Goal: Task Accomplishment & Management: Complete application form

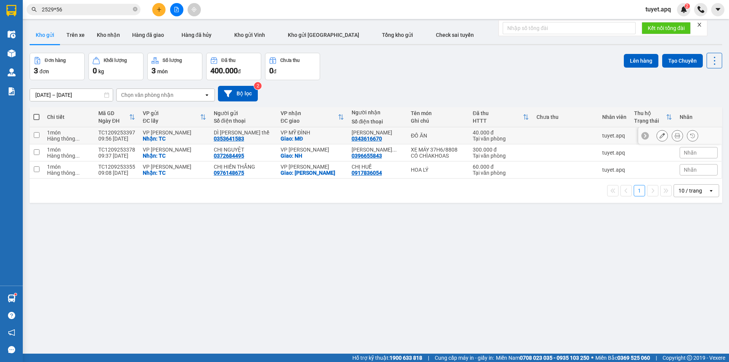
click at [35, 135] on input "checkbox" at bounding box center [37, 135] width 6 height 6
checkbox input "true"
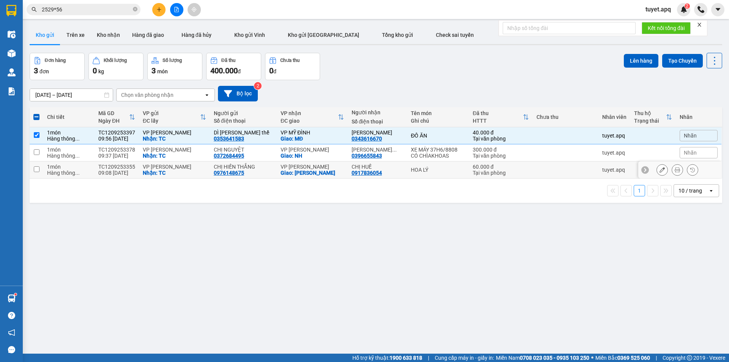
click at [32, 167] on td at bounding box center [37, 169] width 14 height 17
checkbox input "true"
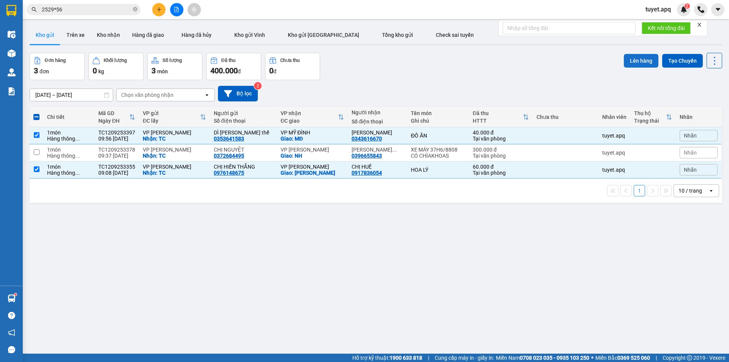
click at [633, 56] on button "Lên hàng" at bounding box center [641, 61] width 35 height 14
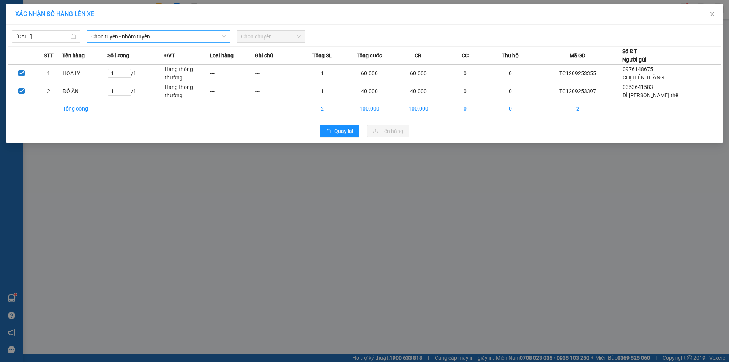
click at [180, 41] on span "Chọn tuyến - nhóm tuyến" at bounding box center [158, 36] width 135 height 11
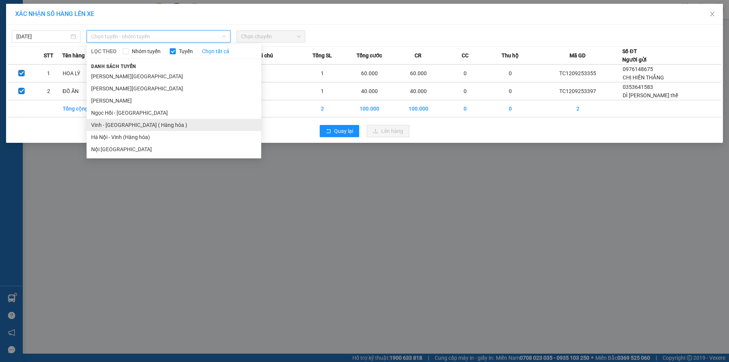
click at [166, 126] on li "Vinh - [GEOGRAPHIC_DATA] ( Hàng hóa )" at bounding box center [174, 125] width 175 height 12
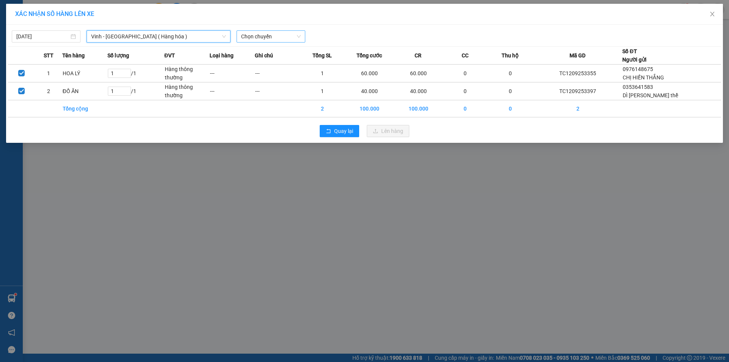
click at [281, 34] on span "Chọn chuyến" at bounding box center [271, 36] width 60 height 11
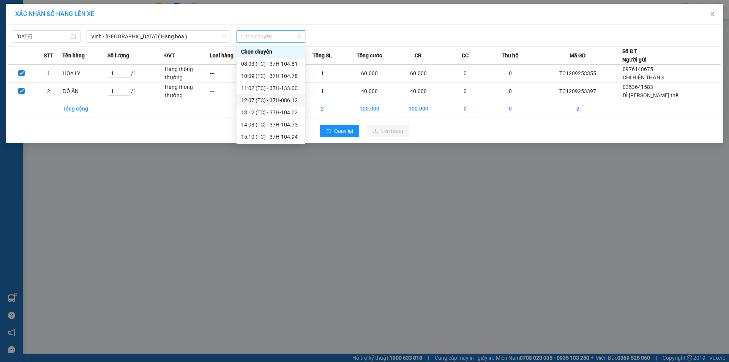
scroll to position [12, 0]
click at [283, 88] on div "12:07 (TC) - 37H-086.12" at bounding box center [270, 88] width 59 height 8
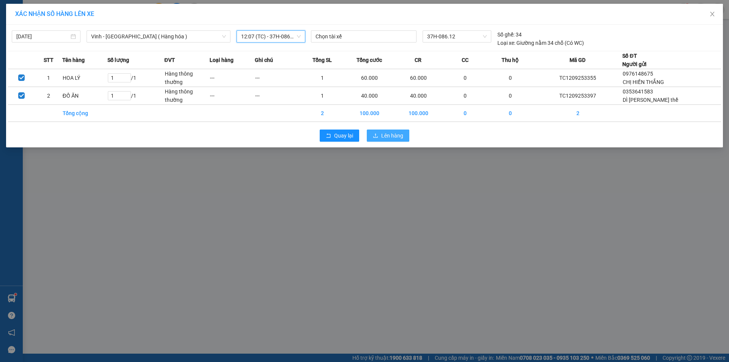
click at [398, 135] on span "Lên hàng" at bounding box center [392, 135] width 22 height 8
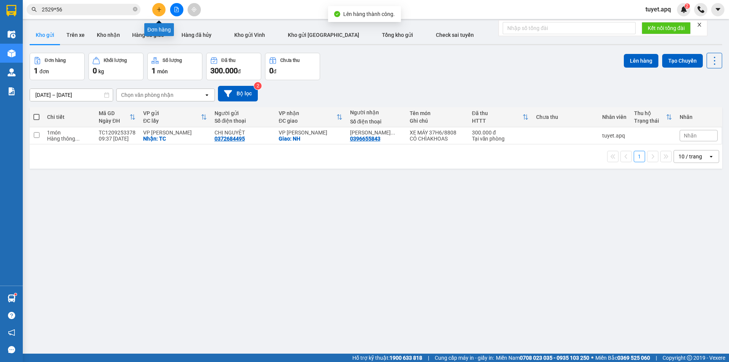
click at [162, 11] on button at bounding box center [158, 9] width 13 height 13
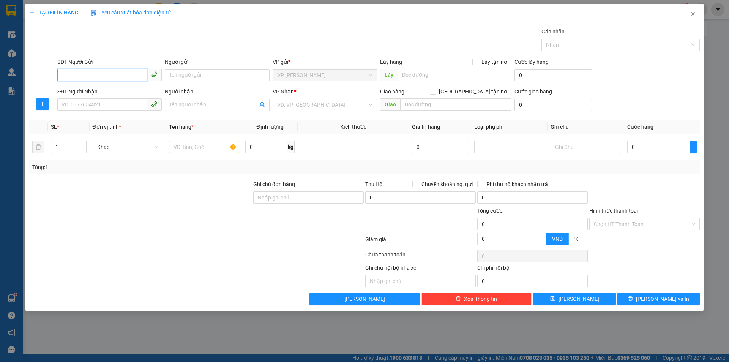
click at [97, 75] on input "SĐT Người Gửi" at bounding box center [102, 75] width 90 height 12
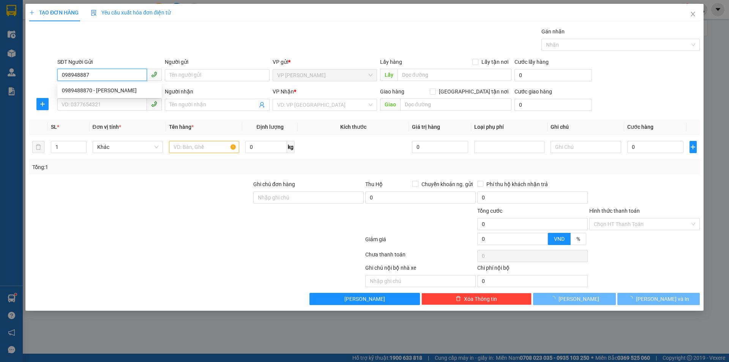
type input "0989488870"
click at [130, 92] on div "0989488870 - [PERSON_NAME]" at bounding box center [109, 90] width 95 height 8
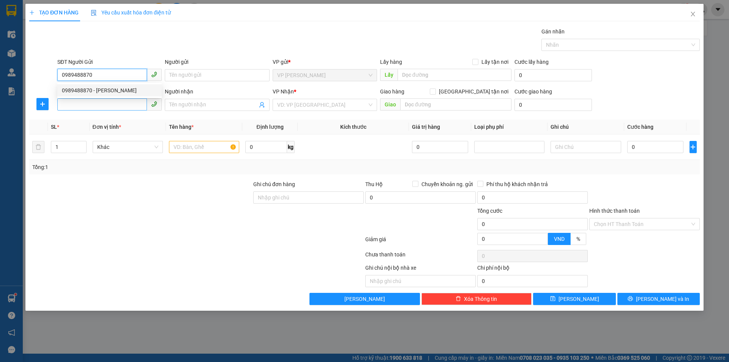
type input "MINH DECAL"
checkbox input "true"
type input "TC"
type input "0989488870"
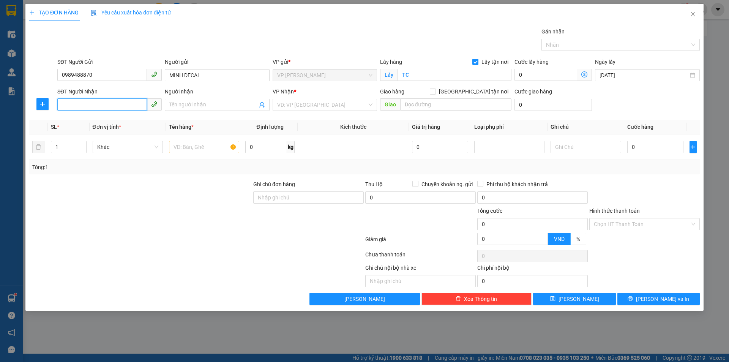
click at [129, 105] on input "SĐT Người Nhận" at bounding box center [102, 104] width 90 height 12
type input "0973634129"
click at [128, 120] on div "0973634129 - 0394831886" at bounding box center [109, 120] width 95 height 8
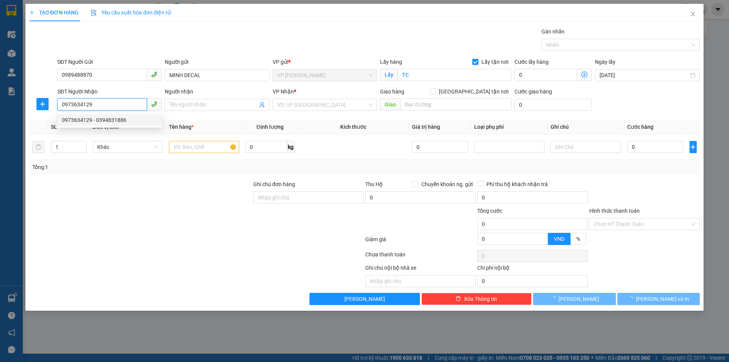
type input "0394831886"
checkbox input "true"
type input "MỸ ĐÌNH"
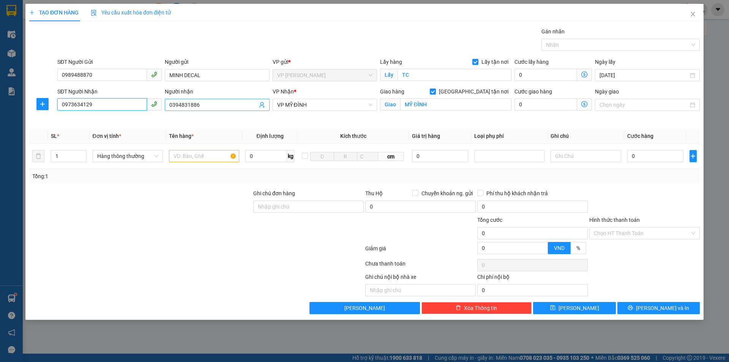
type input "0973634129"
click at [227, 106] on input "0394831886" at bounding box center [213, 105] width 88 height 8
type input "0394831886 THÀNH ĐÔ SÓT"
click at [205, 156] on input "text" at bounding box center [204, 156] width 70 height 12
type input "D"
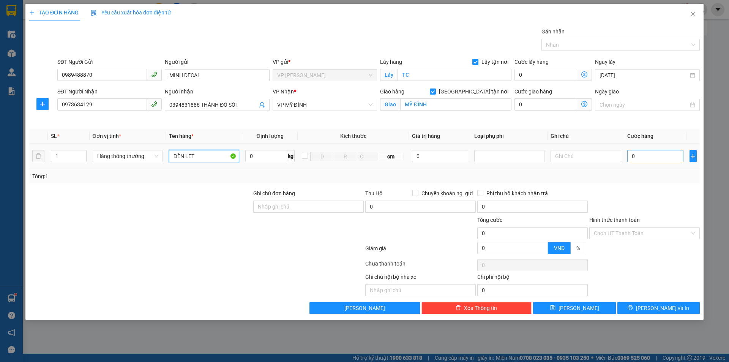
type input "ĐÈN LET"
click at [661, 160] on input "0" at bounding box center [655, 156] width 57 height 12
click at [632, 157] on input "0" at bounding box center [655, 156] width 57 height 12
type input "60"
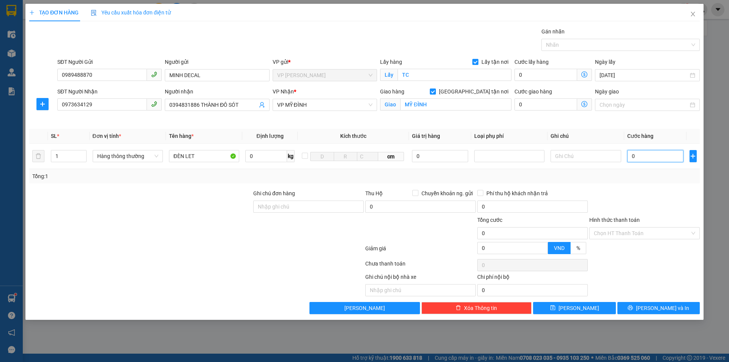
type input "60"
type input "600"
type input "6.000"
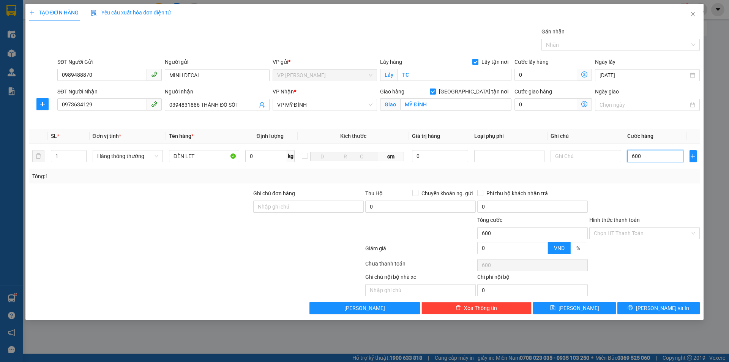
type input "6.000"
type input "60.000"
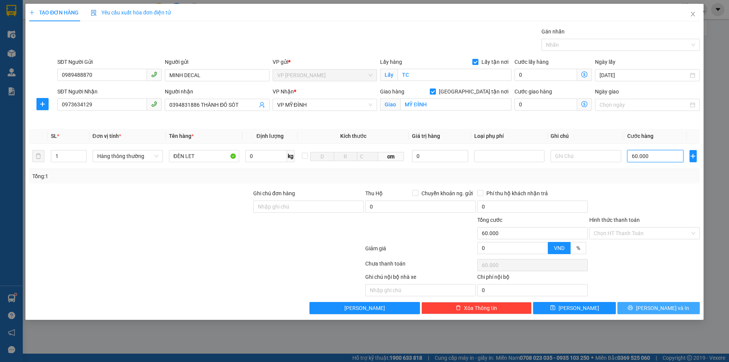
type input "60.000"
click at [656, 306] on span "[PERSON_NAME] và In" at bounding box center [662, 308] width 53 height 8
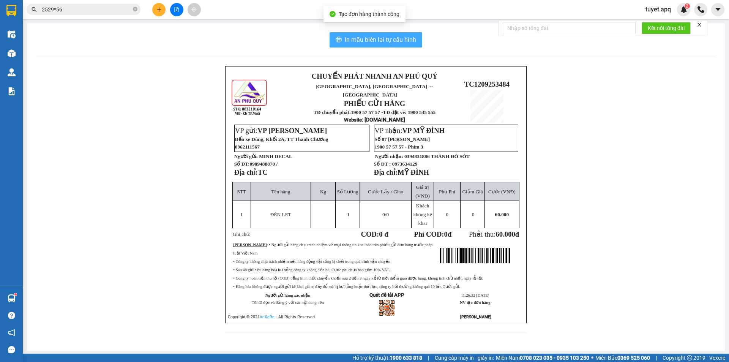
click at [369, 40] on span "In mẫu biên lai tự cấu hình" at bounding box center [380, 39] width 71 height 9
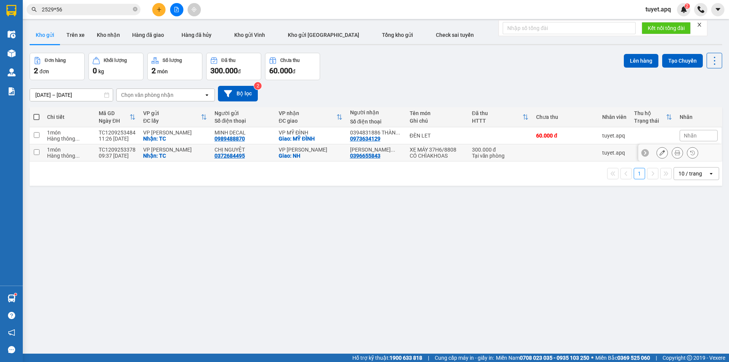
scroll to position [35, 0]
